Goal: Navigation & Orientation: Find specific page/section

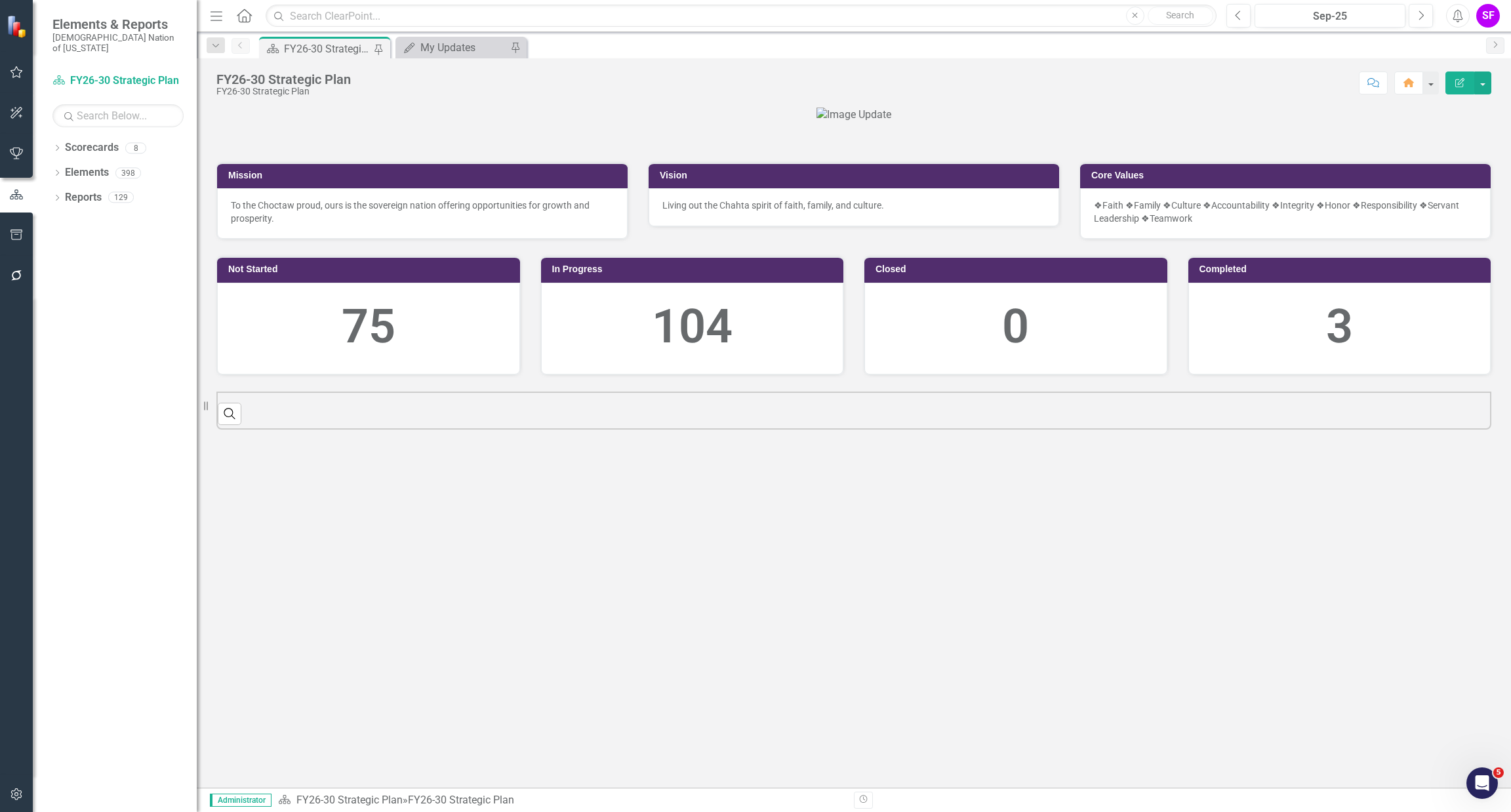
click at [219, 16] on icon "button" at bounding box center [217, 16] width 12 height 9
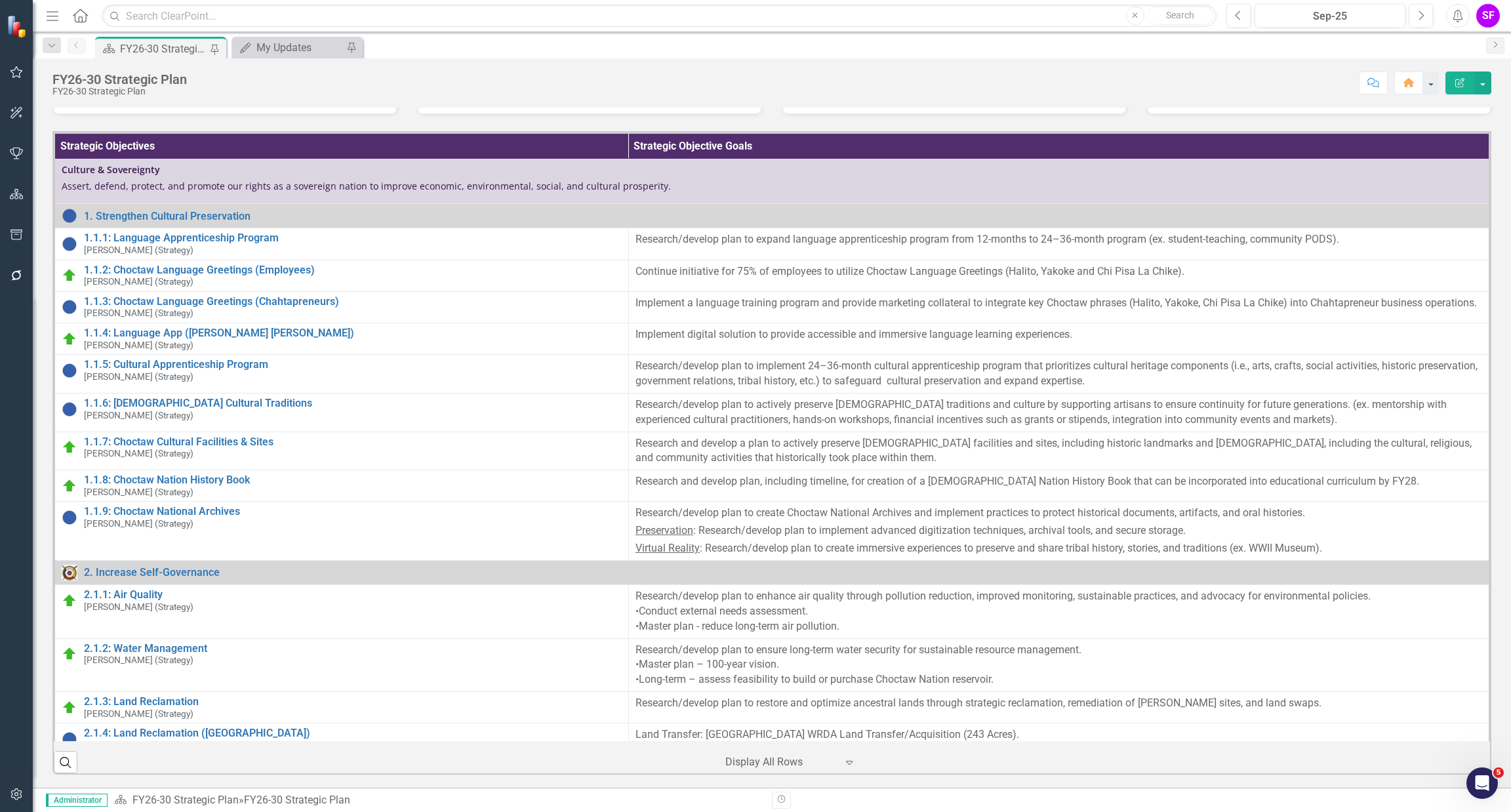
scroll to position [279, 0]
click at [470, 16] on input "text" at bounding box center [659, 16] width 1115 height 23
type input "c"
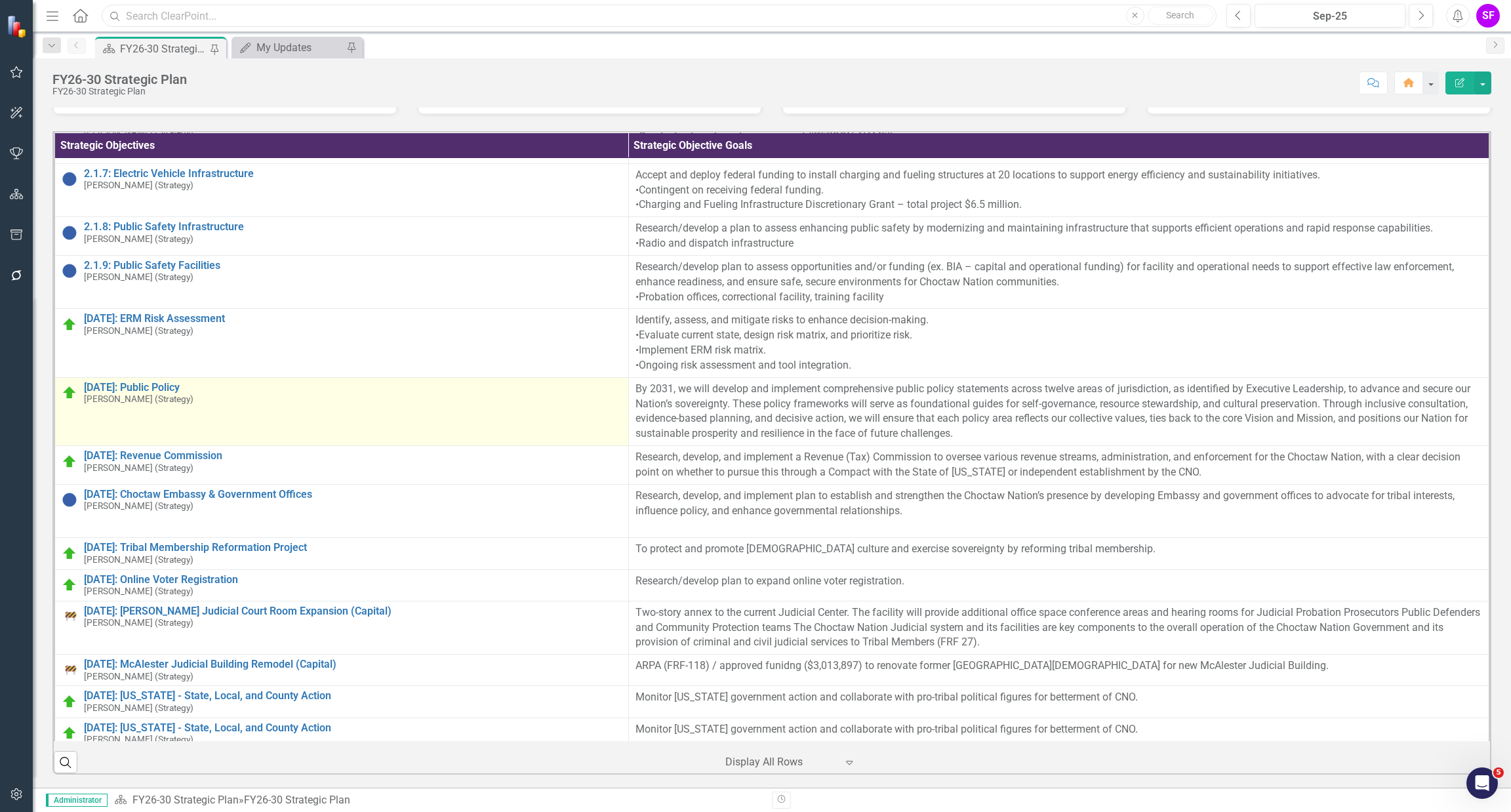
scroll to position [787, 0]
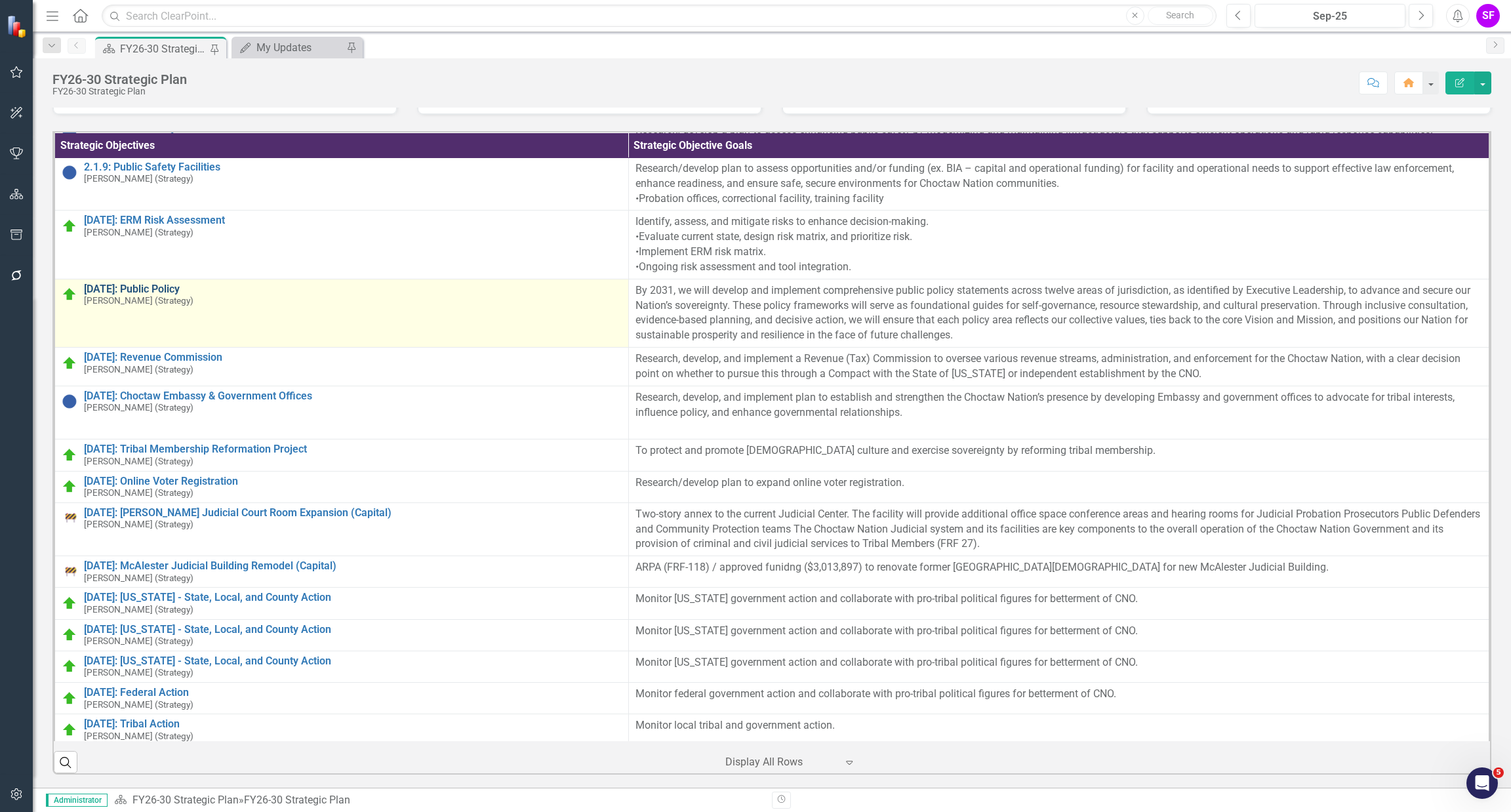
click at [168, 295] on link "[DATE]: Public Policy" at bounding box center [353, 289] width 538 height 12
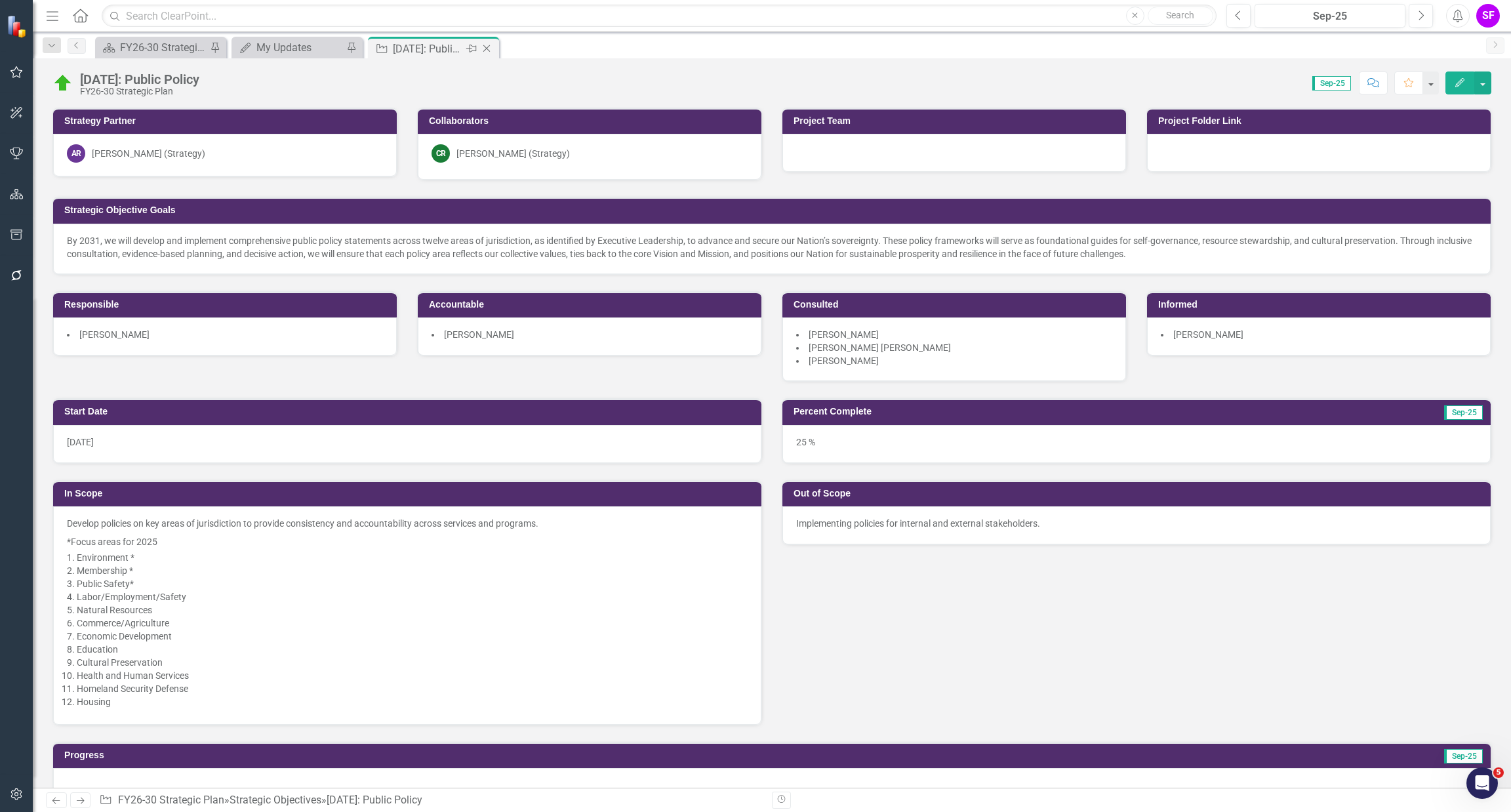
click at [487, 51] on icon "Close" at bounding box center [487, 48] width 13 height 10
click at [160, 45] on div "FY26-30 Strategic Plan" at bounding box center [163, 48] width 86 height 16
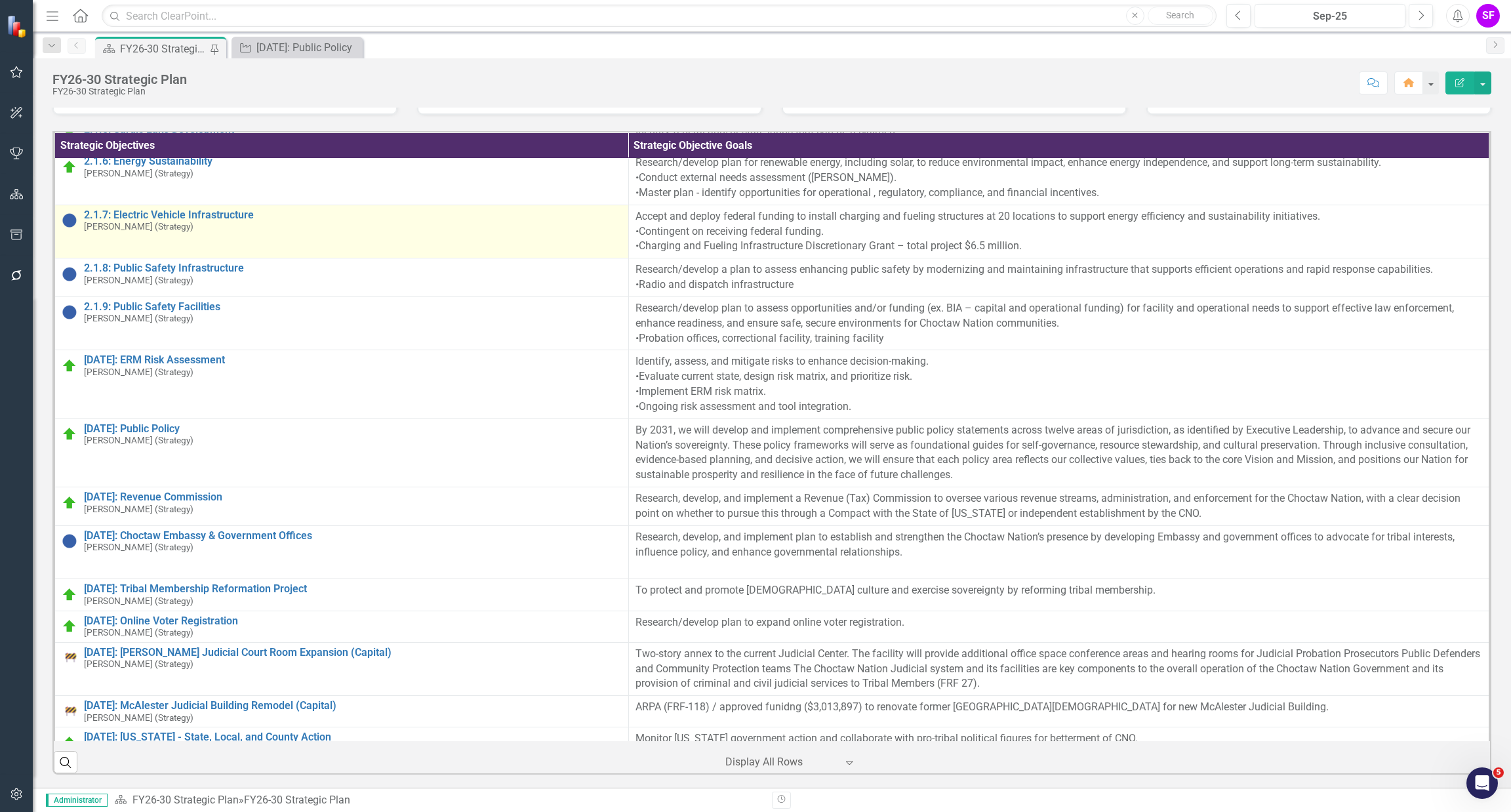
scroll to position [787, 0]
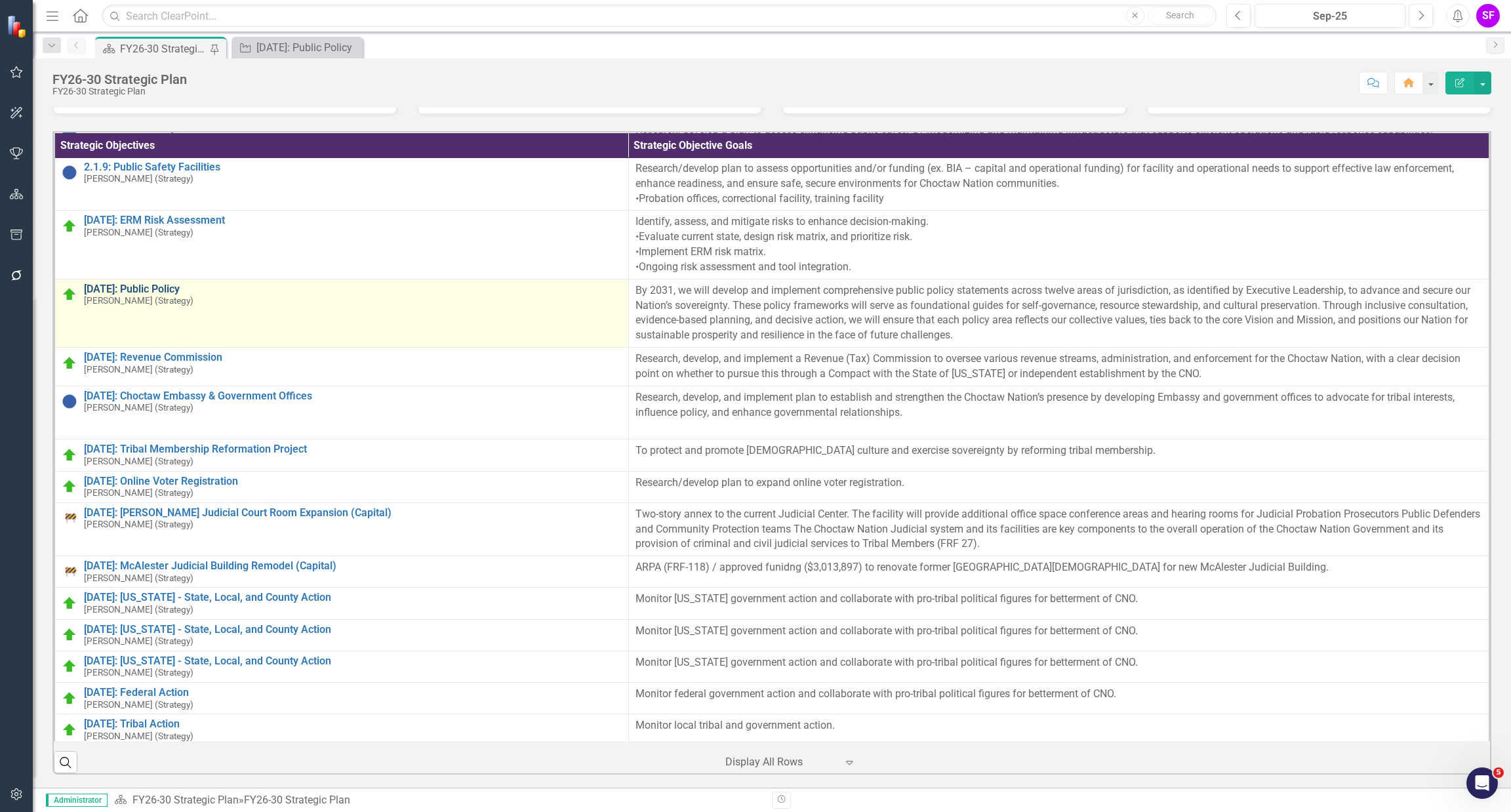
click at [147, 295] on link "[DATE]: Public Policy" at bounding box center [353, 289] width 538 height 12
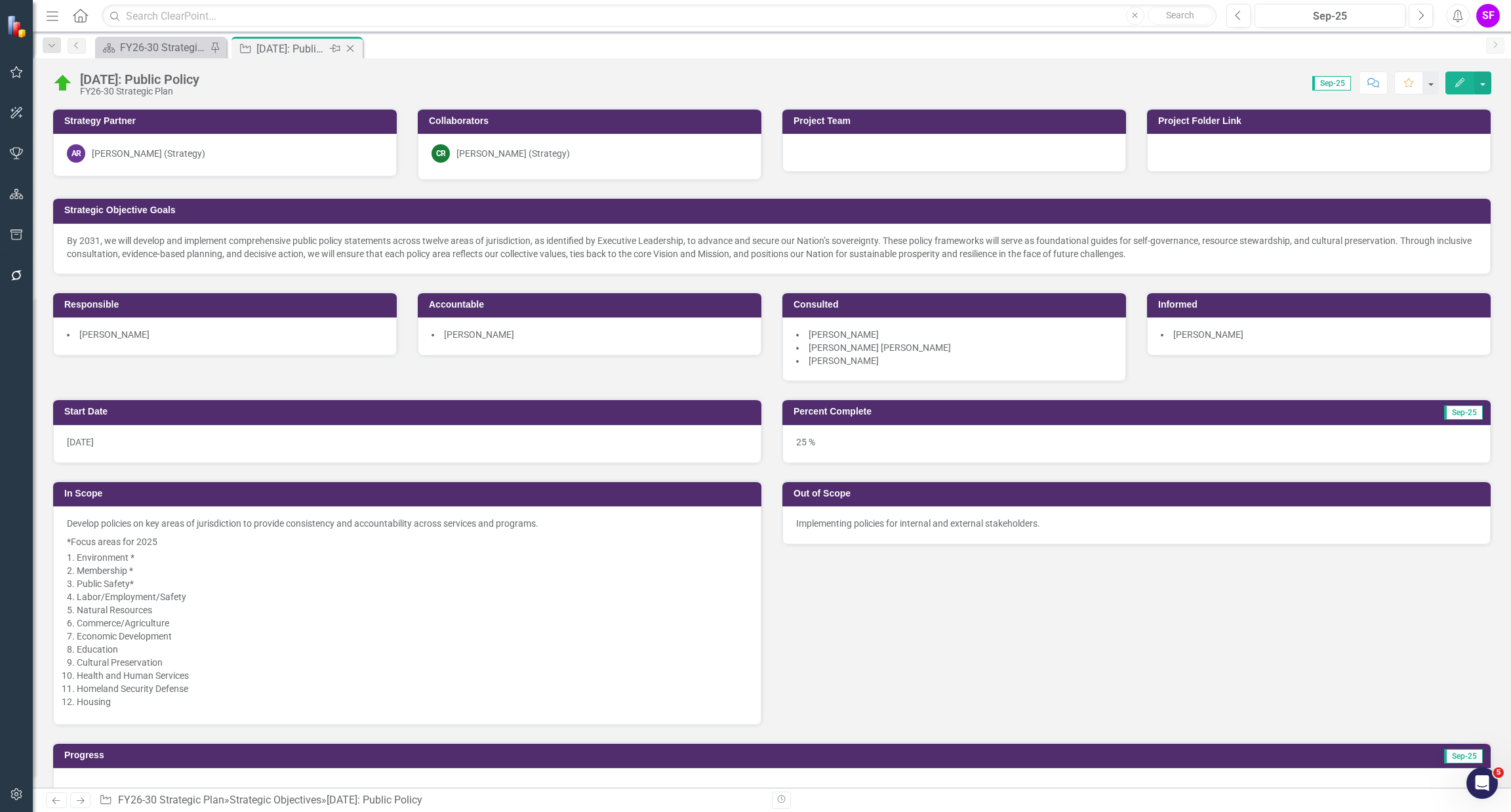
click at [353, 51] on icon "Close" at bounding box center [350, 48] width 13 height 10
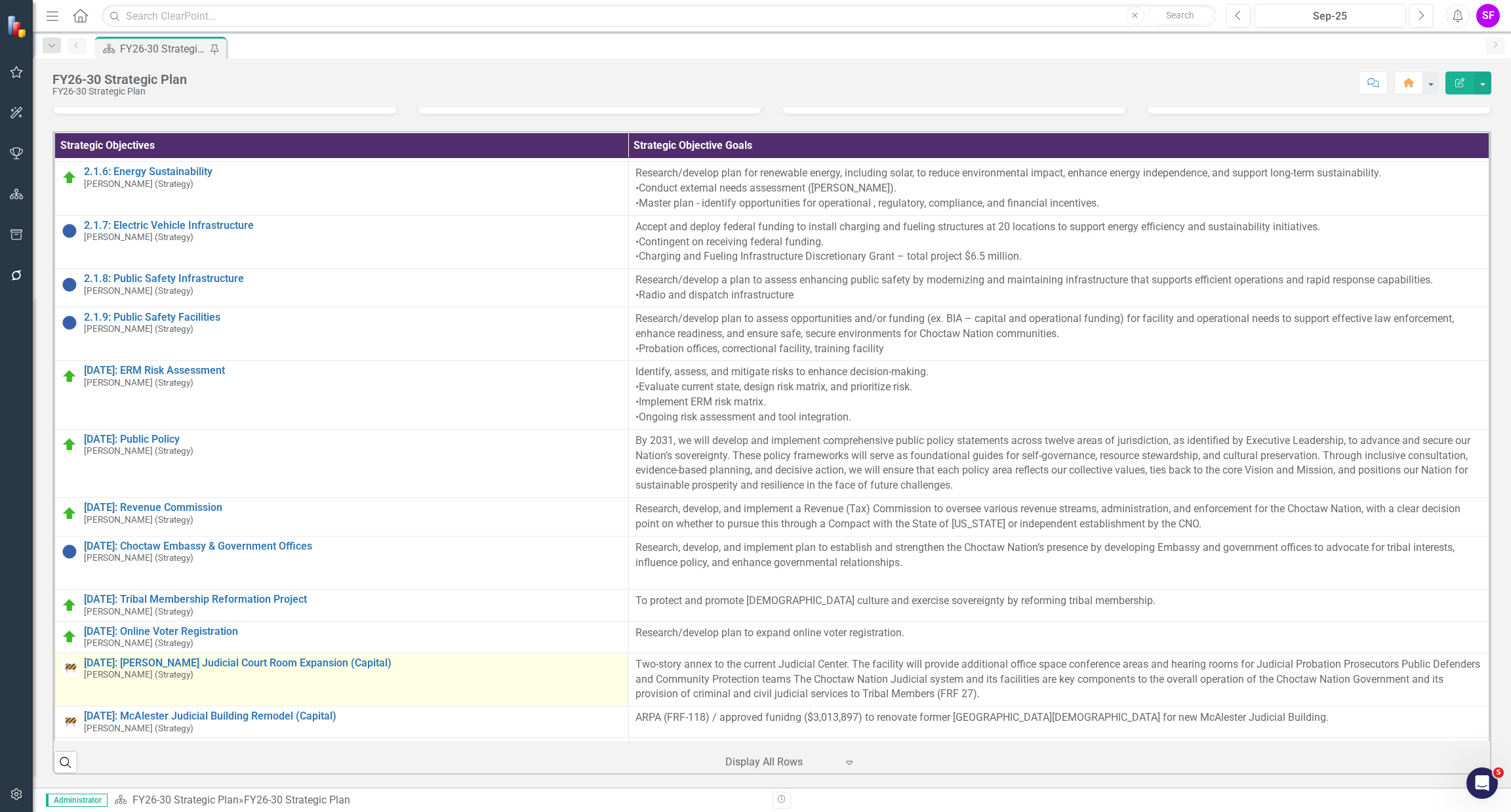
scroll to position [787, 0]
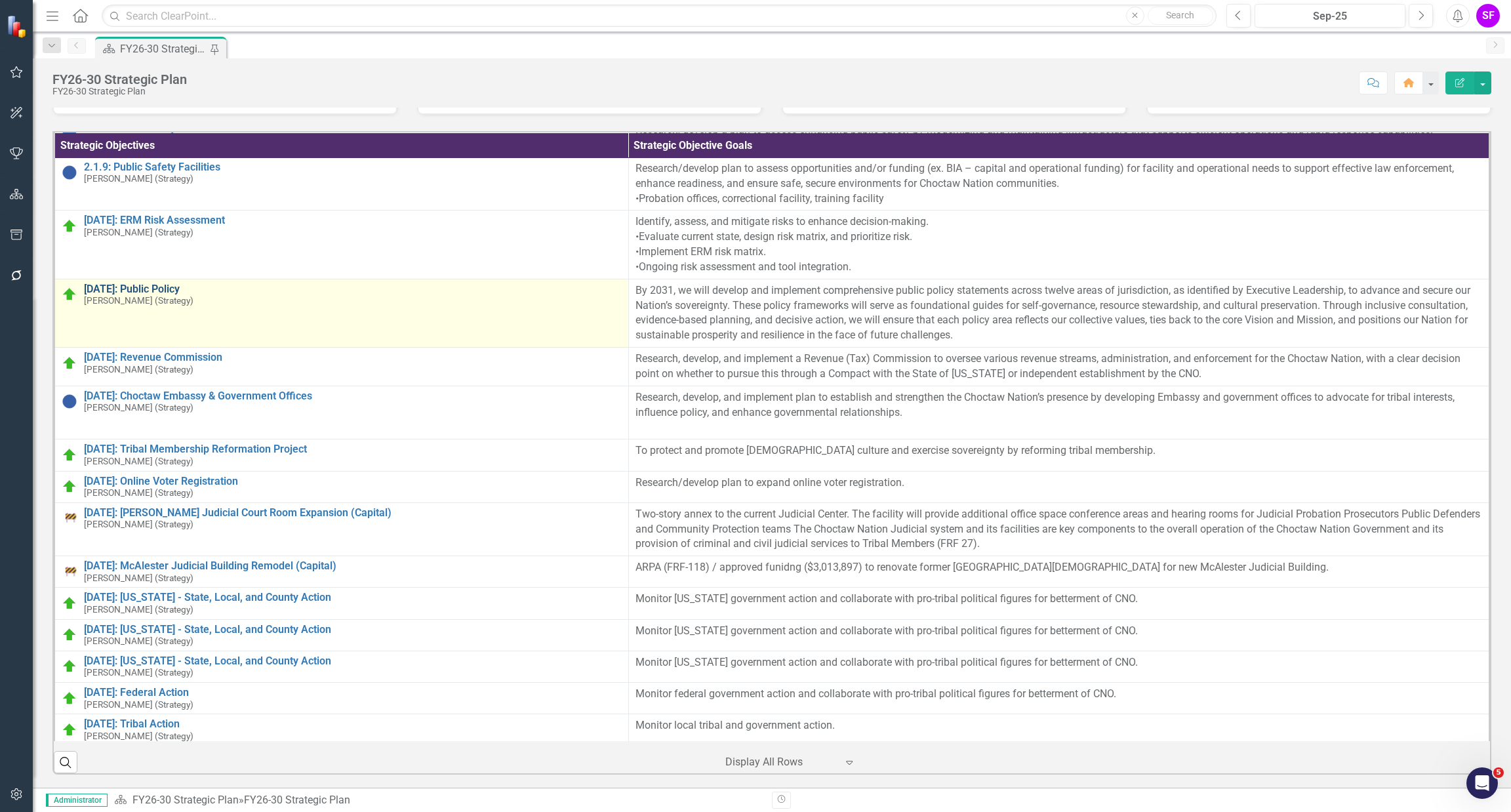
click at [133, 295] on link "[DATE]: Public Policy" at bounding box center [353, 289] width 538 height 12
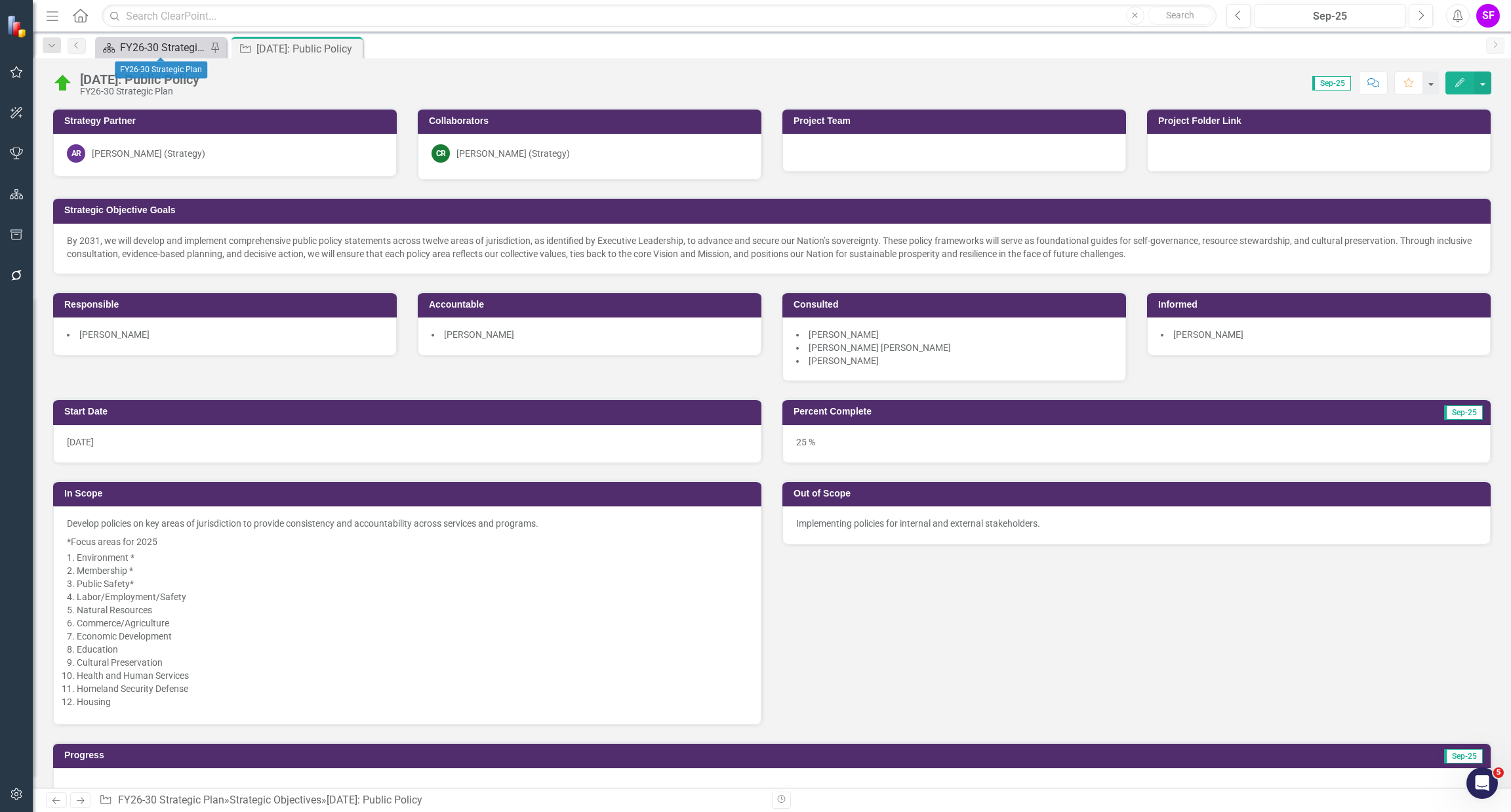
click at [186, 41] on div "FY26-30 Strategic Plan" at bounding box center [163, 48] width 86 height 16
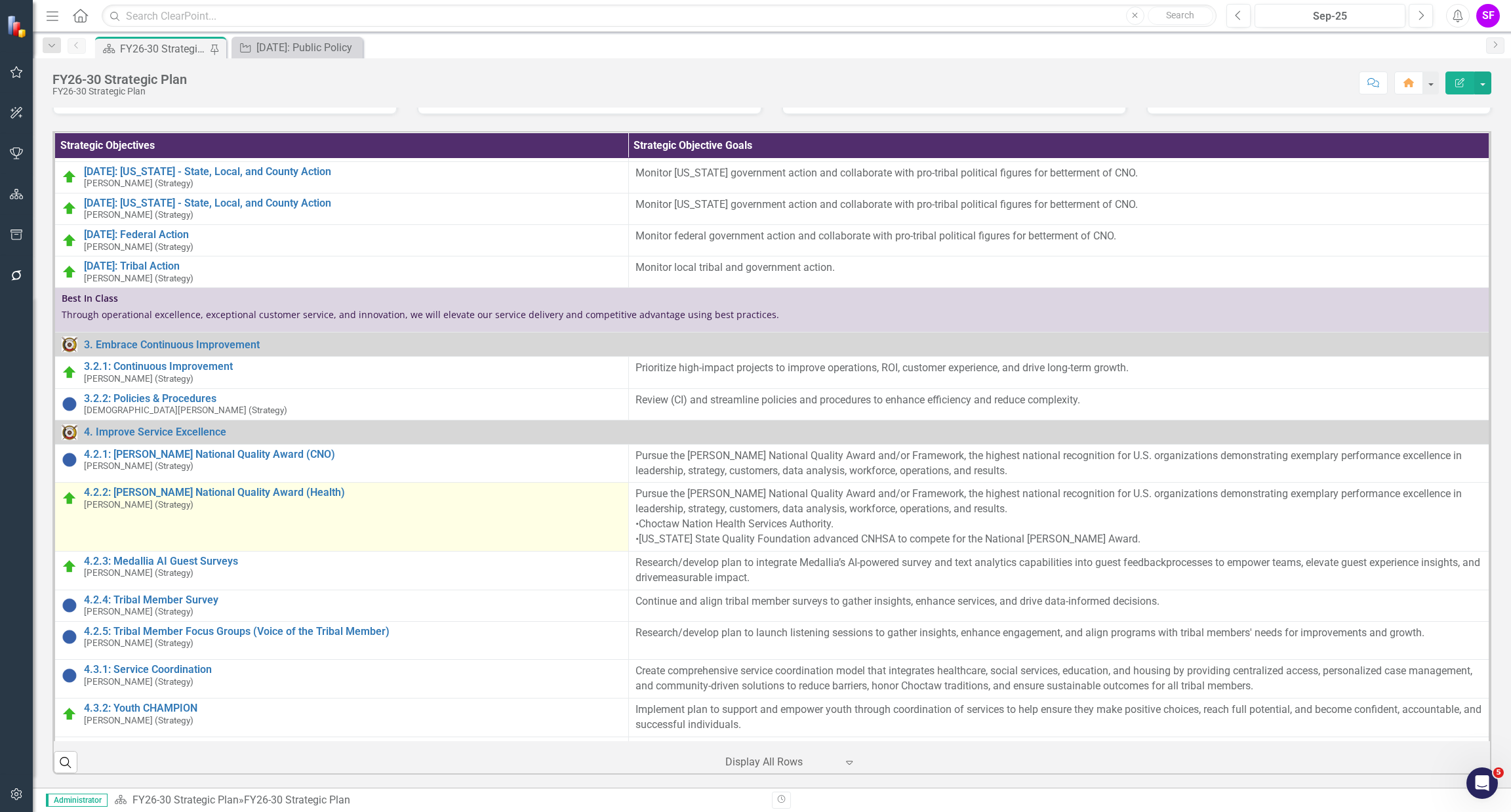
scroll to position [1278, 0]
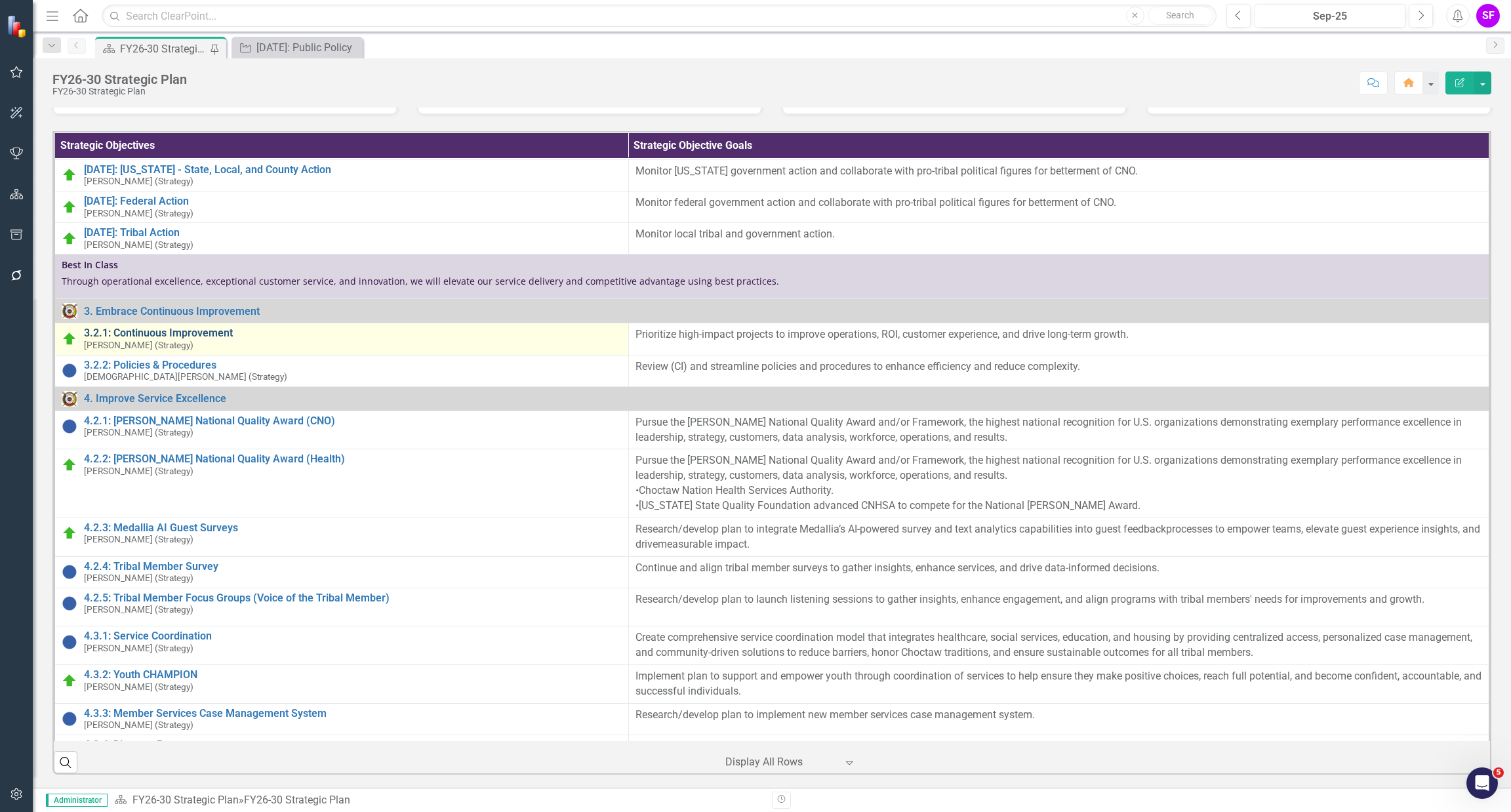
click at [151, 339] on link "3.2.1: Continuous Improvement" at bounding box center [353, 333] width 538 height 12
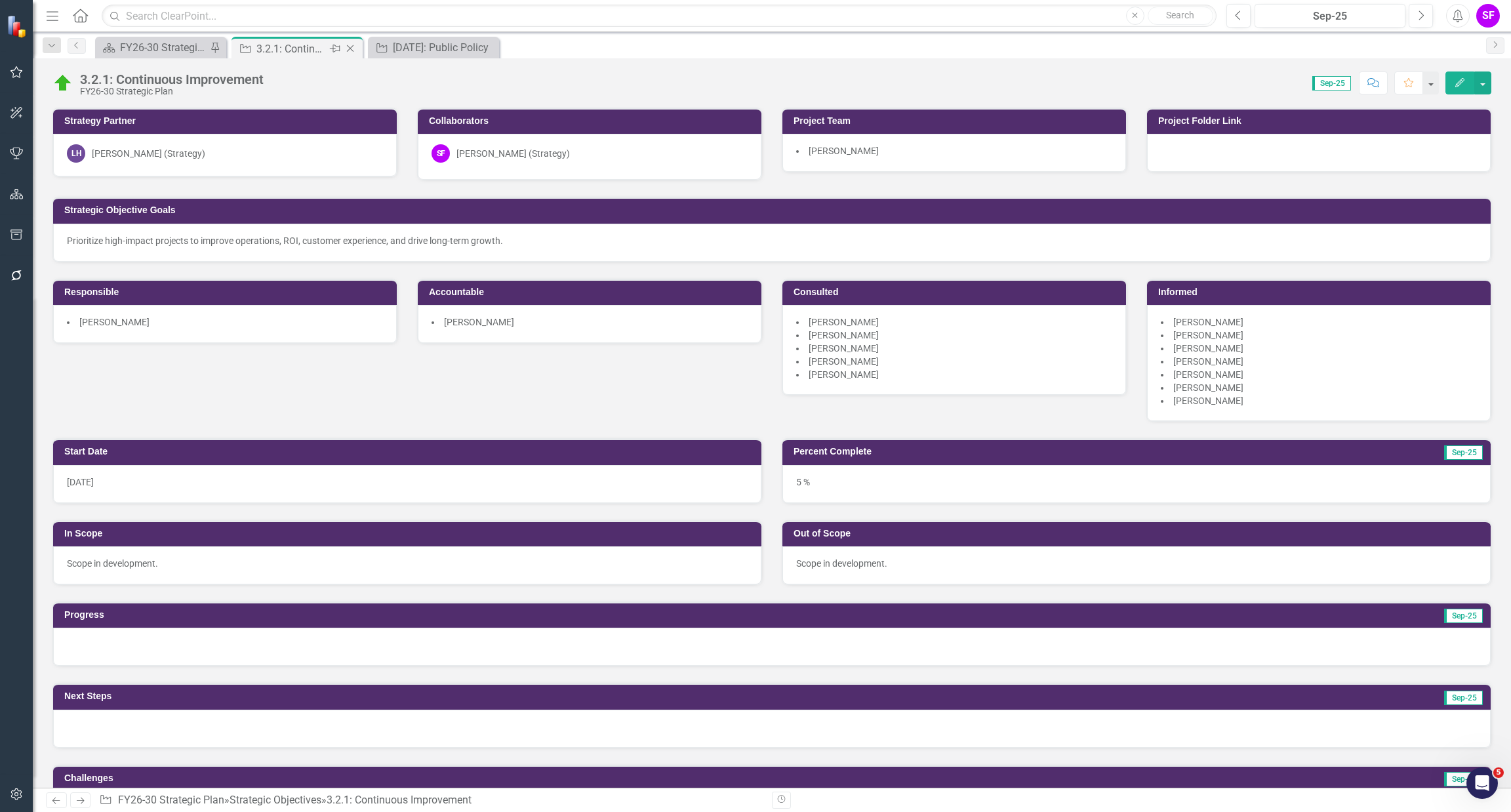
click at [351, 47] on icon at bounding box center [351, 49] width 7 height 7
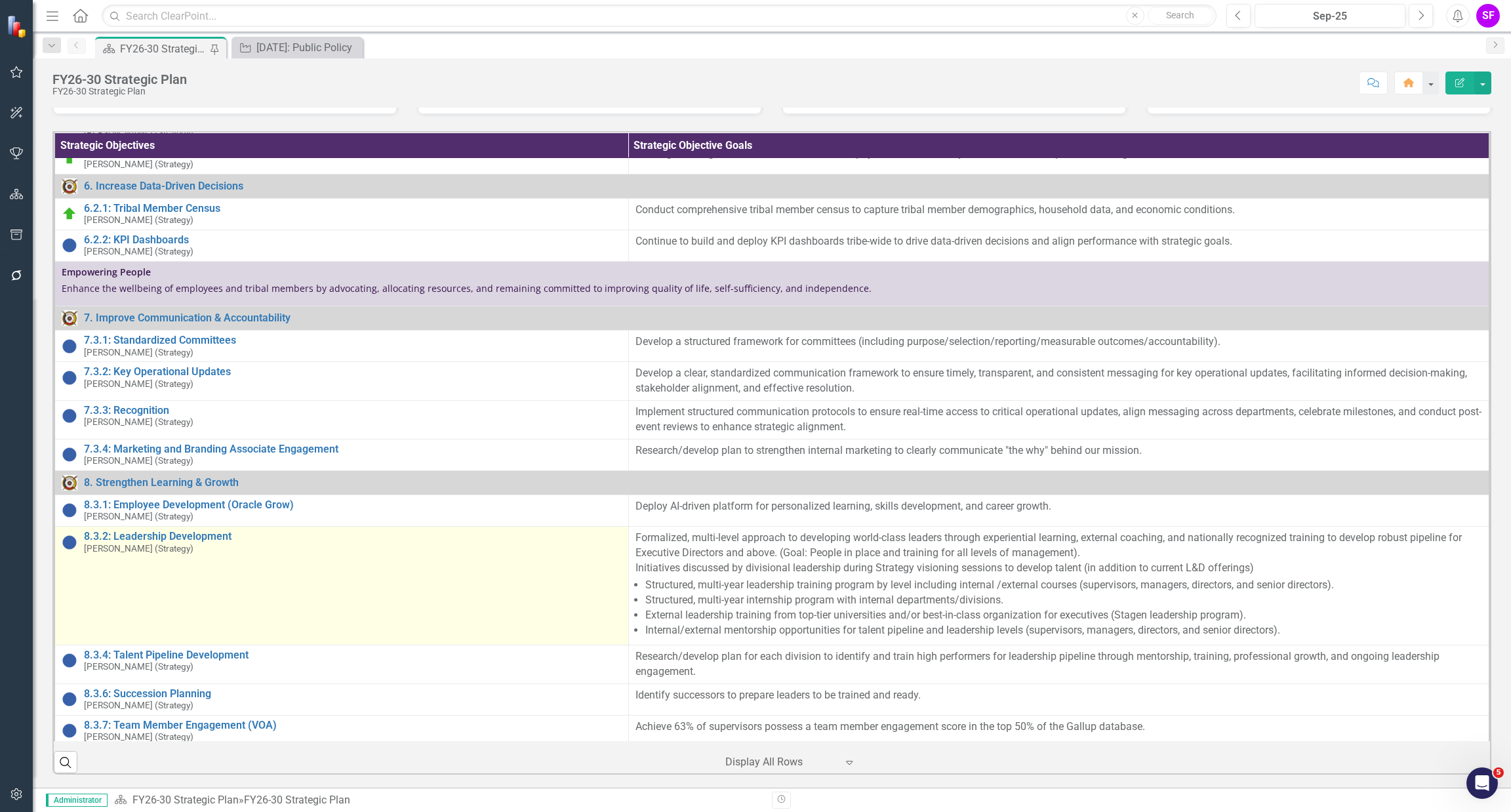
scroll to position [3737, 0]
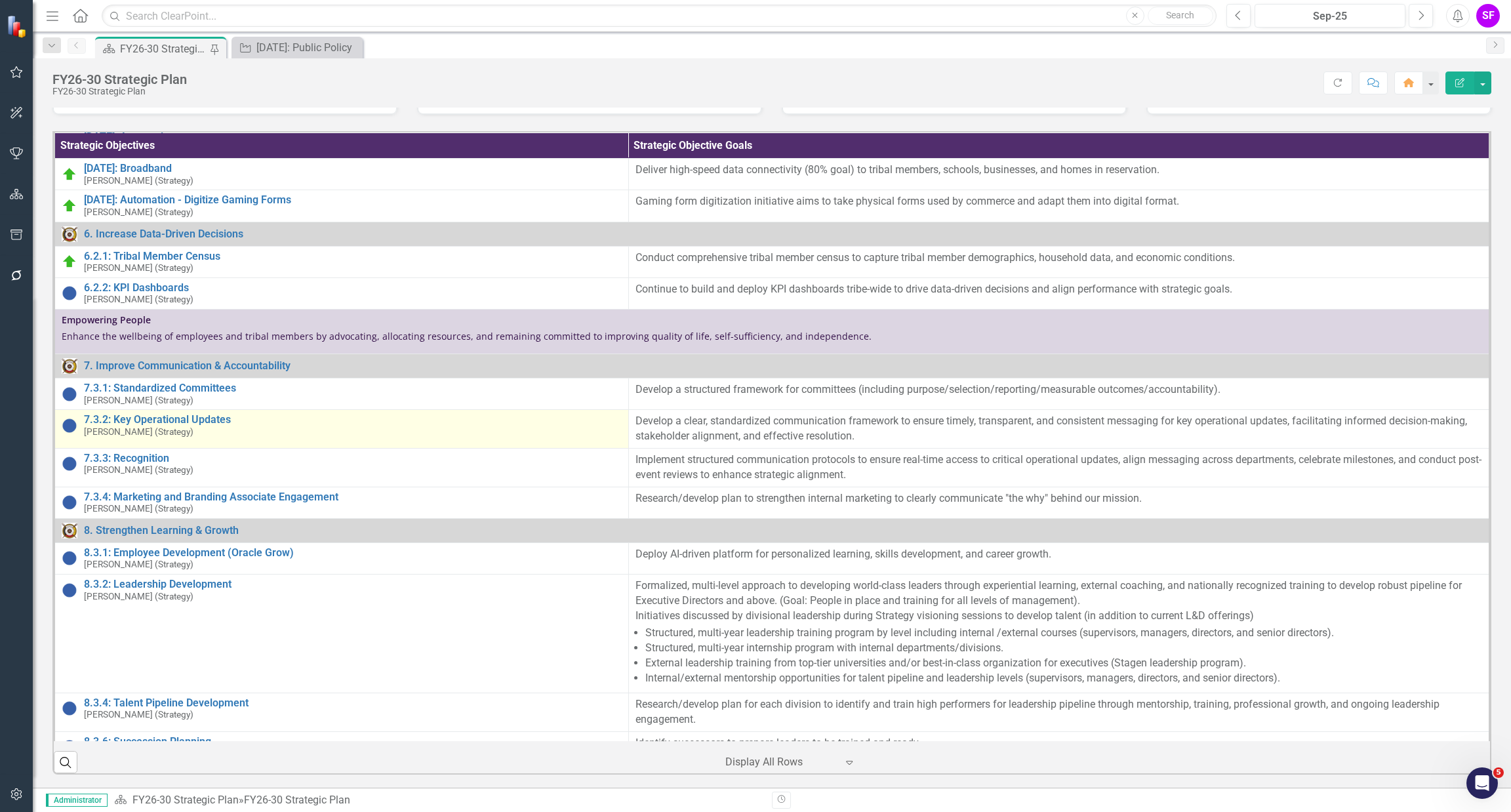
scroll to position [3588, 0]
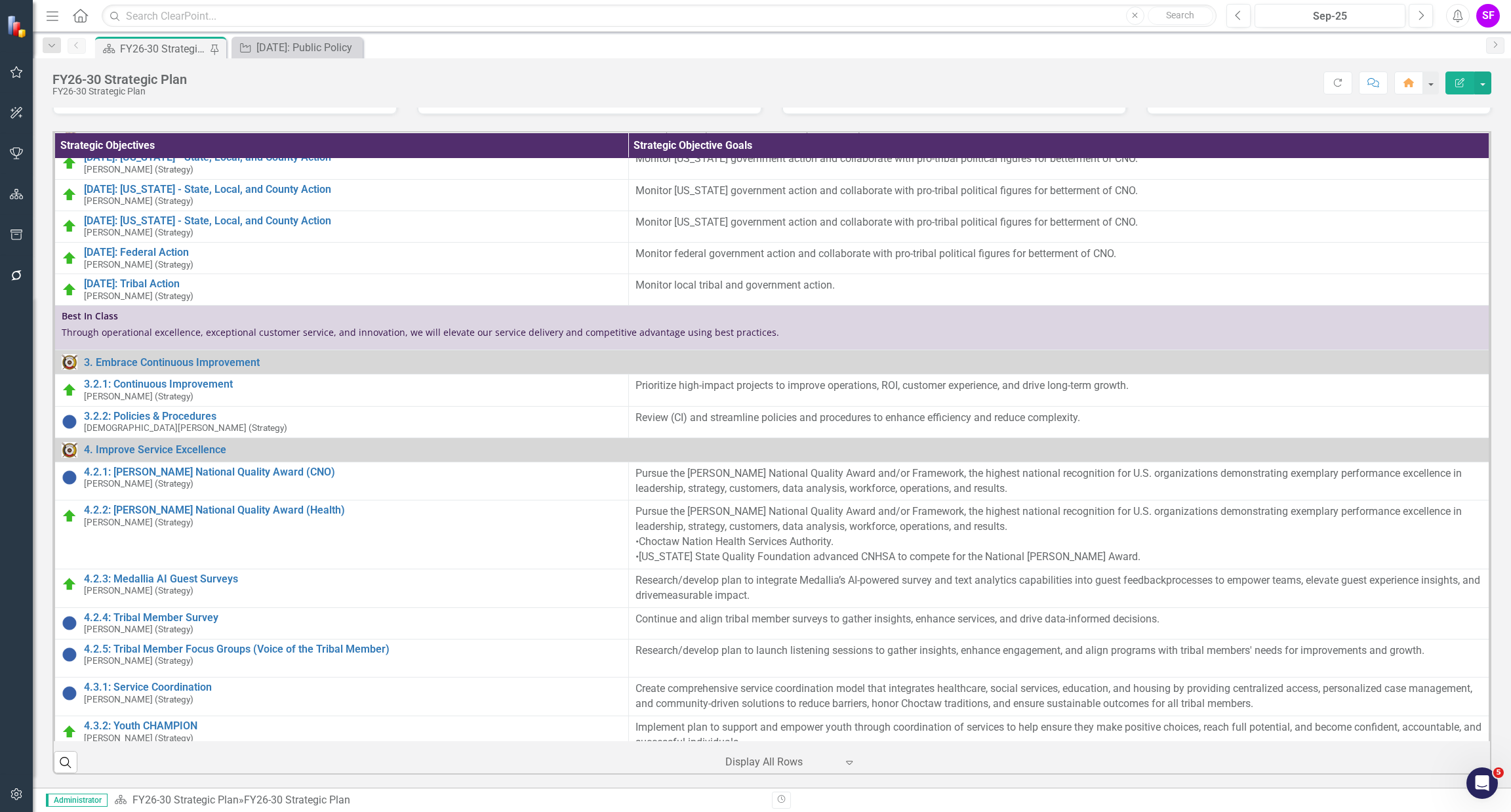
scroll to position [1129, 0]
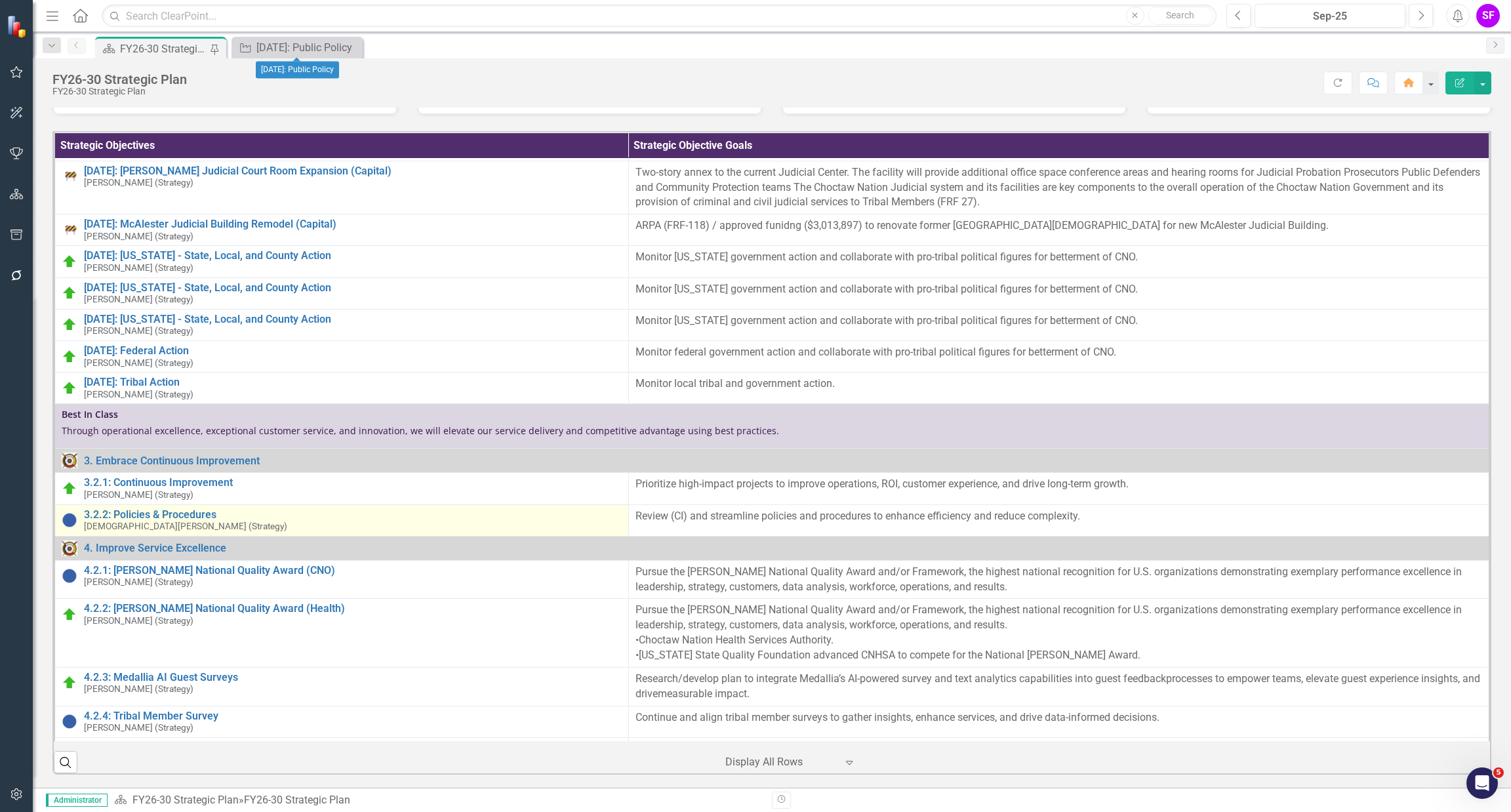
click at [0, 0] on icon "Close" at bounding box center [0, 0] width 0 height 0
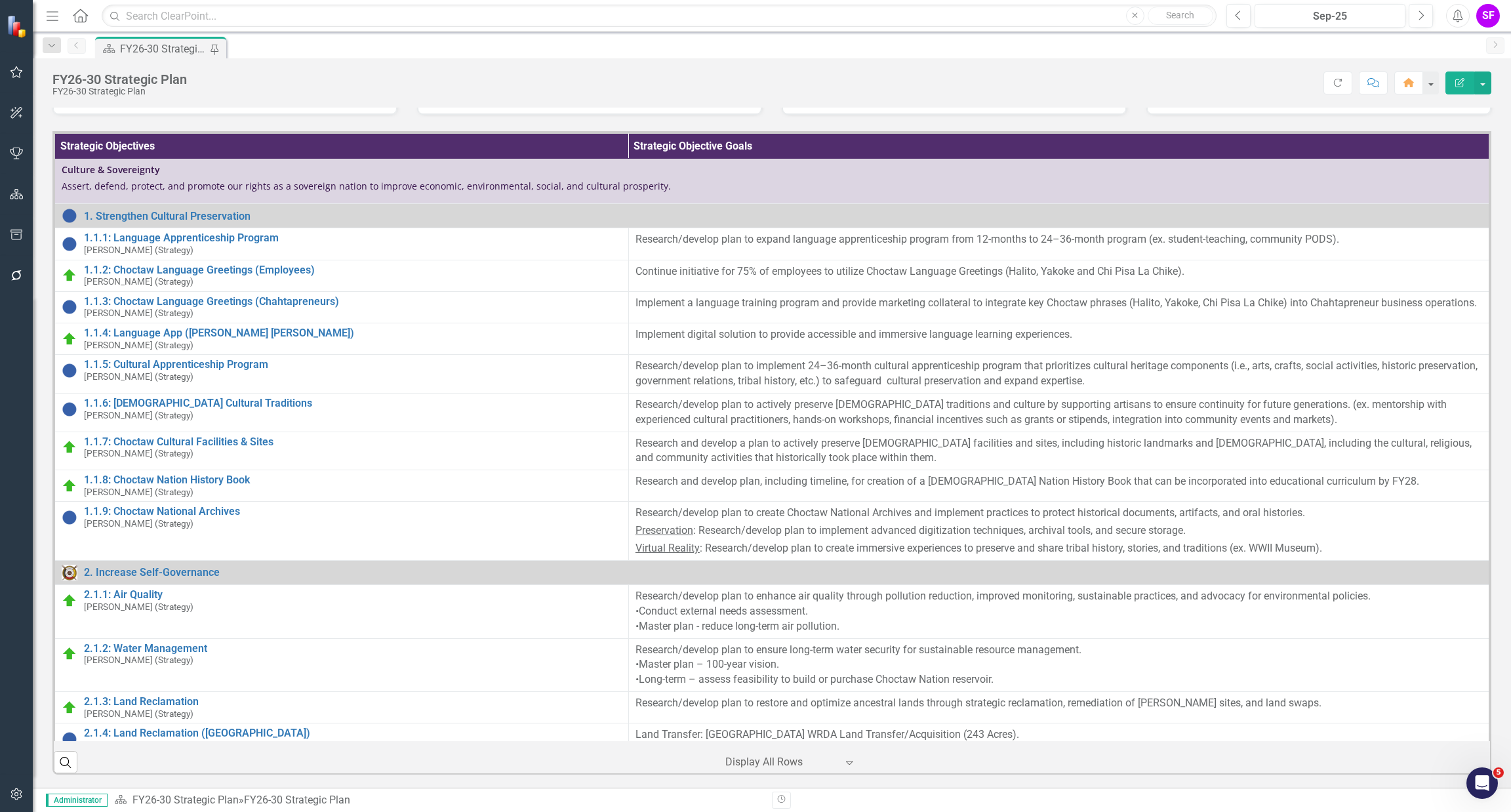
scroll to position [491, 0]
